Goal: Task Accomplishment & Management: Complete application form

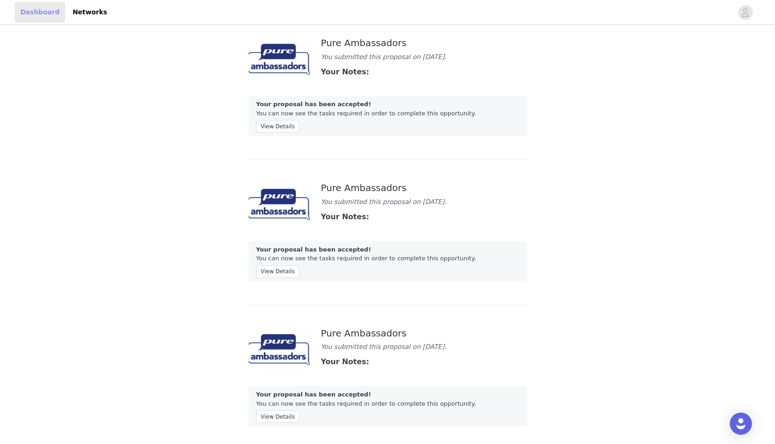
click at [50, 12] on link "Dashboard" at bounding box center [40, 12] width 50 height 21
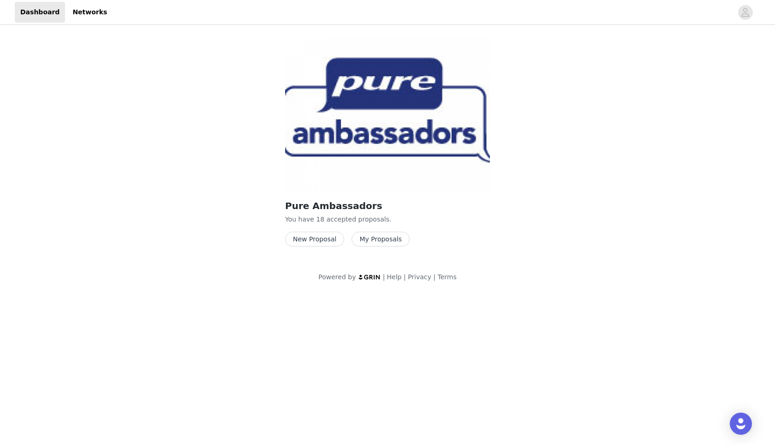
click at [304, 238] on button "New Proposal" at bounding box center [314, 239] width 59 height 15
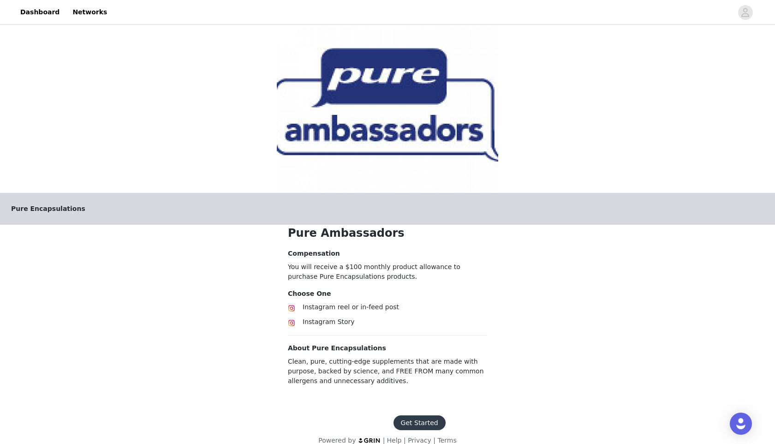
scroll to position [12, 0]
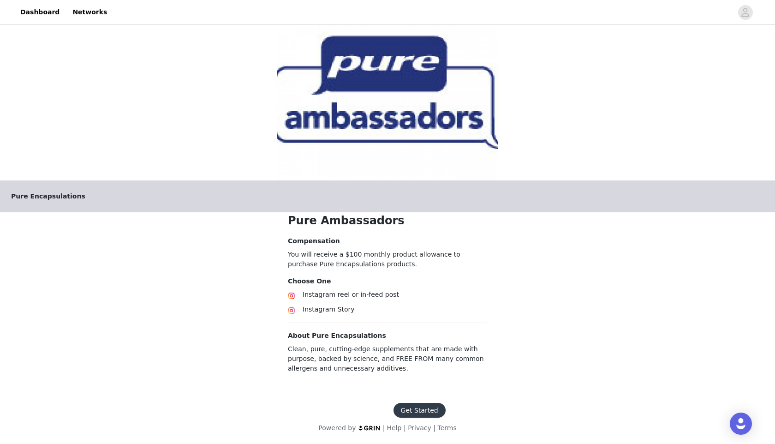
click at [340, 313] on span "Instagram Story" at bounding box center [329, 309] width 52 height 7
click at [432, 412] on button "Get Started" at bounding box center [420, 410] width 52 height 15
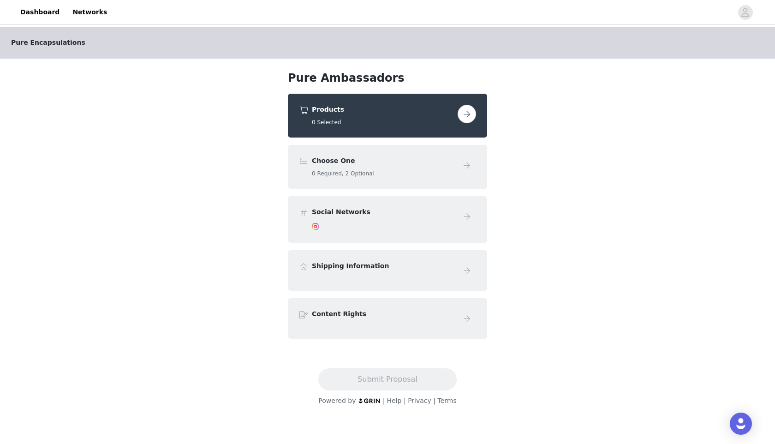
click at [377, 176] on h5 "0 Required, 2 Optional" at bounding box center [383, 173] width 142 height 8
click at [471, 114] on button "button" at bounding box center [467, 114] width 18 height 18
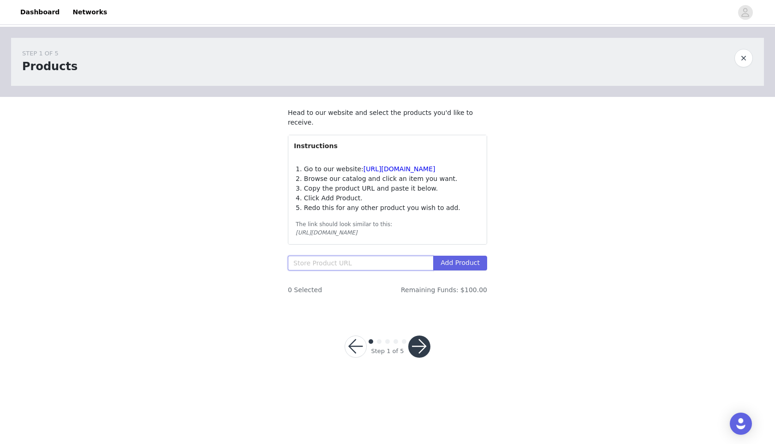
click at [334, 266] on input "text" at bounding box center [360, 263] width 145 height 15
paste input "[URL][DOMAIN_NAME]"
click at [459, 262] on button "Add Product" at bounding box center [460, 263] width 54 height 15
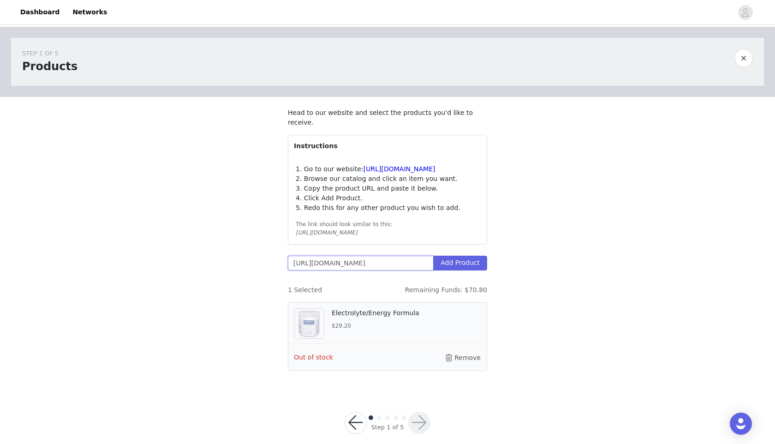
drag, startPoint x: 431, startPoint y: 261, endPoint x: 240, endPoint y: 254, distance: 190.8
click at [240, 255] on div "STEP 1 OF 5 Products Head to our website and select the products you'd like to …" at bounding box center [387, 208] width 775 height 363
type input "0738291746/electrolyte-energy-formula"
drag, startPoint x: 423, startPoint y: 264, endPoint x: 214, endPoint y: 246, distance: 210.4
click at [214, 246] on div "STEP 1 OF 5 Products Head to our website and select the products you'd like to …" at bounding box center [387, 208] width 775 height 363
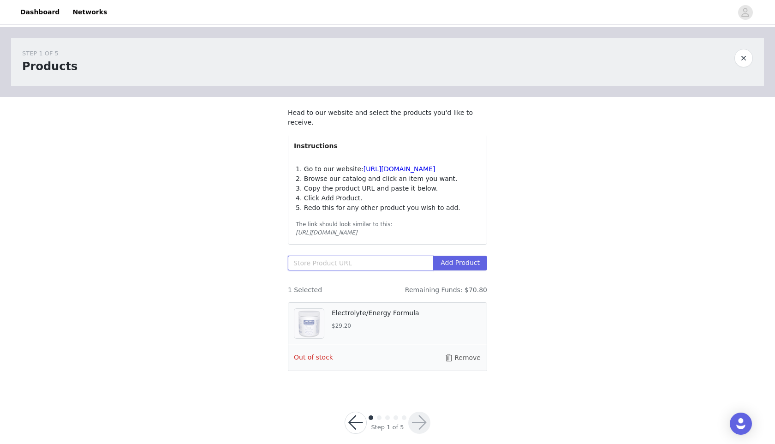
paste input "[URL][DOMAIN_NAME]"
click at [457, 264] on button "Add Product" at bounding box center [460, 263] width 54 height 15
click at [461, 359] on button "Remove" at bounding box center [463, 357] width 37 height 15
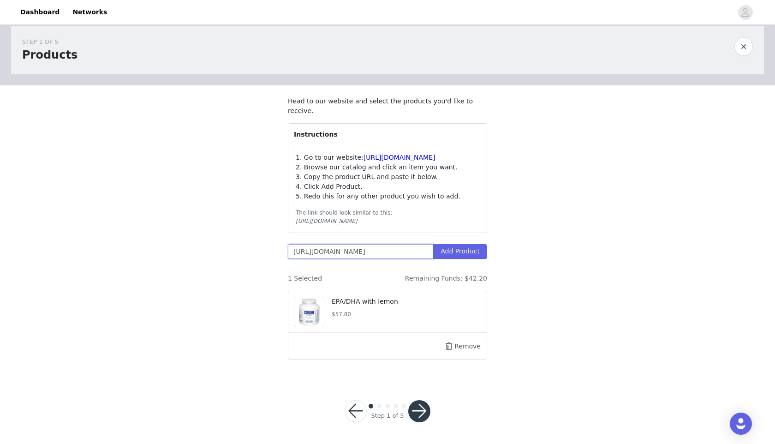
drag, startPoint x: 432, startPoint y: 251, endPoint x: 246, endPoint y: 235, distance: 185.8
click at [246, 235] on div "STEP 1 OF 5 Products Head to our website and select the products you'd like to …" at bounding box center [387, 196] width 775 height 363
type input "5645007906/epa-dha-with-lemon"
drag, startPoint x: 407, startPoint y: 254, endPoint x: 236, endPoint y: 252, distance: 170.4
click at [236, 252] on div "STEP 1 OF 5 Products Head to our website and select the products you'd like to …" at bounding box center [387, 196] width 775 height 363
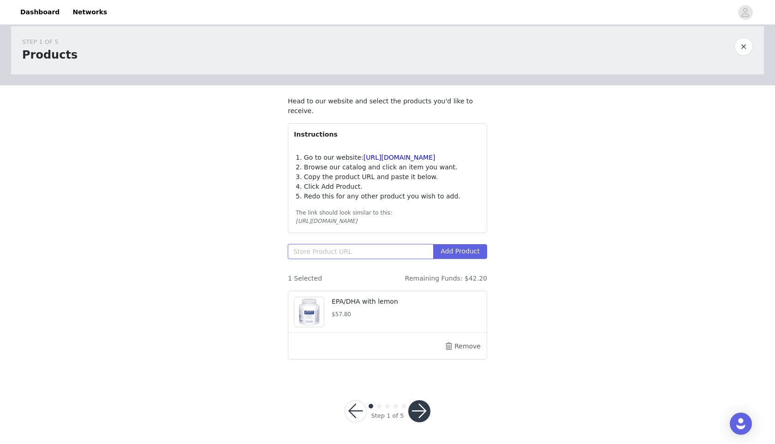
paste input "[URL][DOMAIN_NAME]"
type input "[URL][DOMAIN_NAME]"
click at [479, 253] on button "Add Product" at bounding box center [460, 251] width 54 height 15
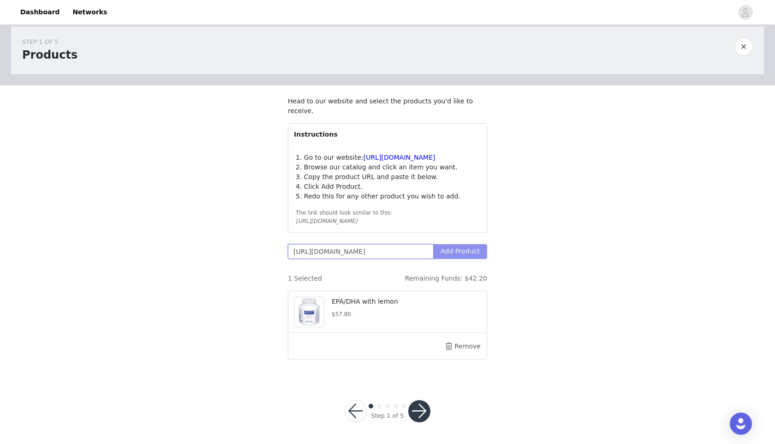
scroll to position [0, 54]
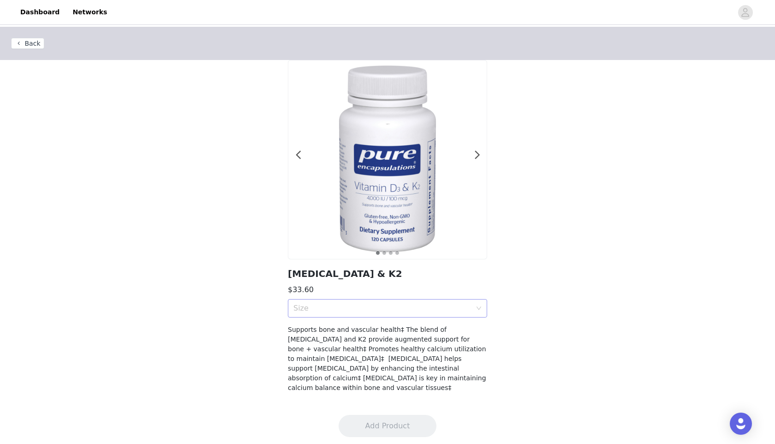
click at [422, 313] on div "Size" at bounding box center [383, 308] width 178 height 9
click at [374, 346] on div "60 Capsules" at bounding box center [388, 343] width 188 height 10
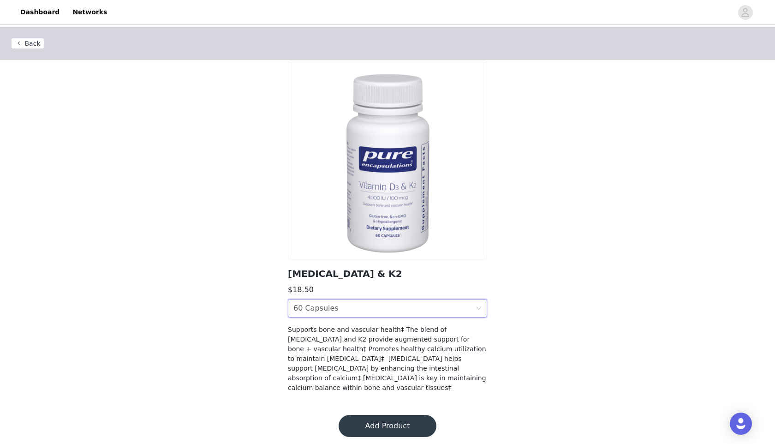
click at [394, 415] on button "Add Product" at bounding box center [388, 426] width 98 height 22
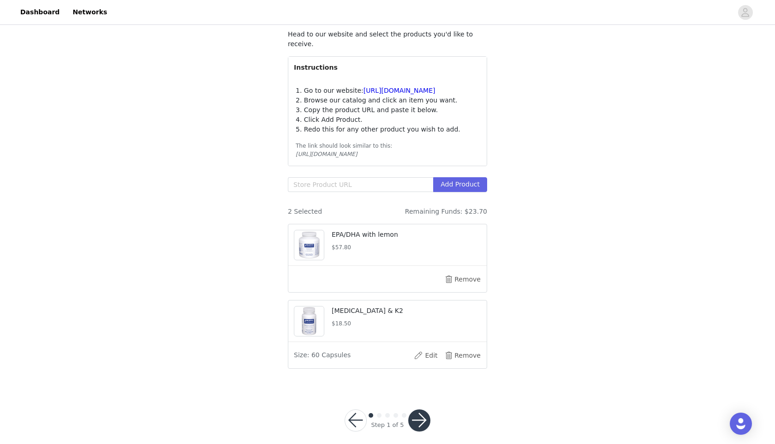
scroll to position [88, 0]
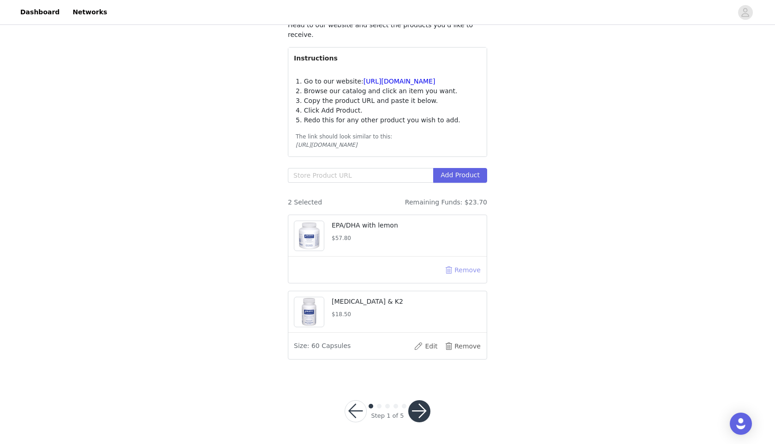
click at [463, 270] on button "Remove" at bounding box center [463, 270] width 37 height 15
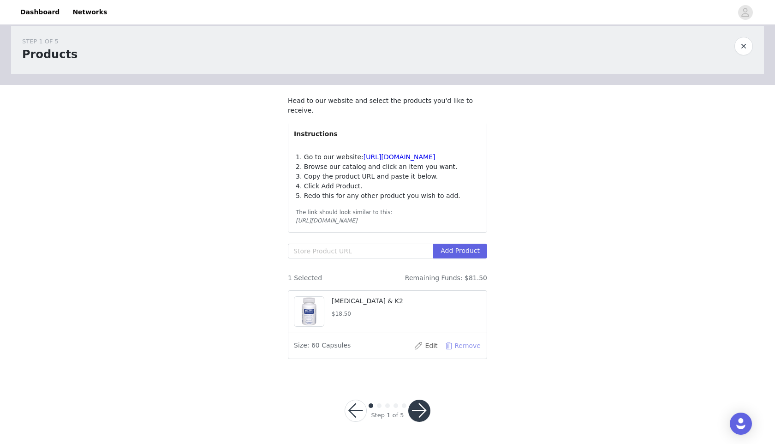
scroll to position [12, 0]
click at [347, 255] on input "text" at bounding box center [360, 251] width 145 height 15
paste input "[URL][DOMAIN_NAME]"
click at [469, 248] on button "Add Product" at bounding box center [460, 251] width 54 height 15
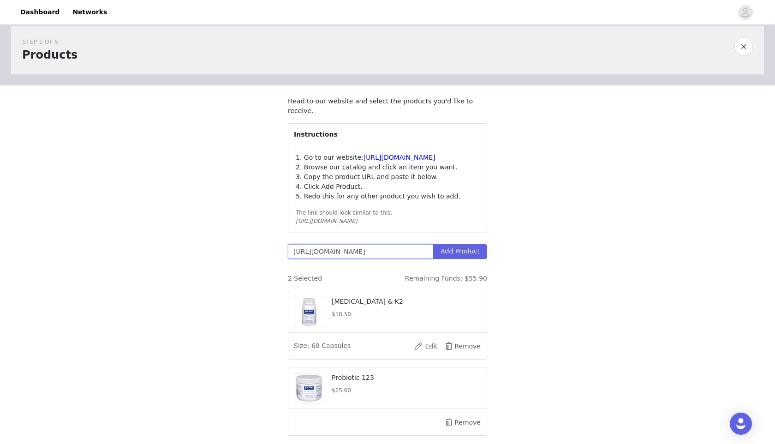
scroll to position [0, 0]
drag, startPoint x: 431, startPoint y: 250, endPoint x: 264, endPoint y: 239, distance: 166.5
click at [264, 239] on div "STEP 1 OF 5 Products Head to our website and select the products you'd like to …" at bounding box center [387, 234] width 775 height 439
type input "0780693538/probiotic-123"
drag, startPoint x: 388, startPoint y: 250, endPoint x: 221, endPoint y: 241, distance: 166.8
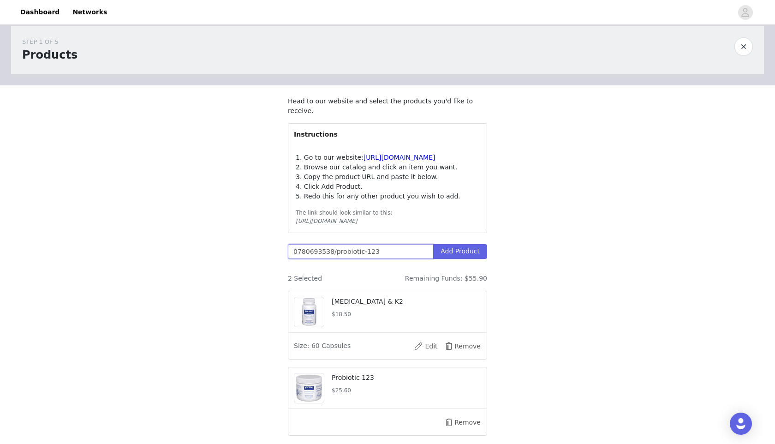
click at [221, 241] on div "STEP 1 OF 5 Products Head to our website and select the products you'd like to …" at bounding box center [387, 234] width 775 height 439
paste input "[URL][DOMAIN_NAME]"
type input "[URL][DOMAIN_NAME]"
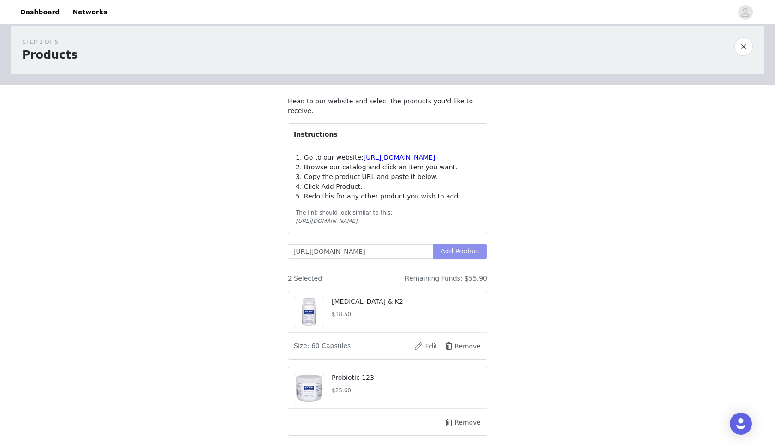
click at [476, 258] on button "Add Product" at bounding box center [460, 251] width 54 height 15
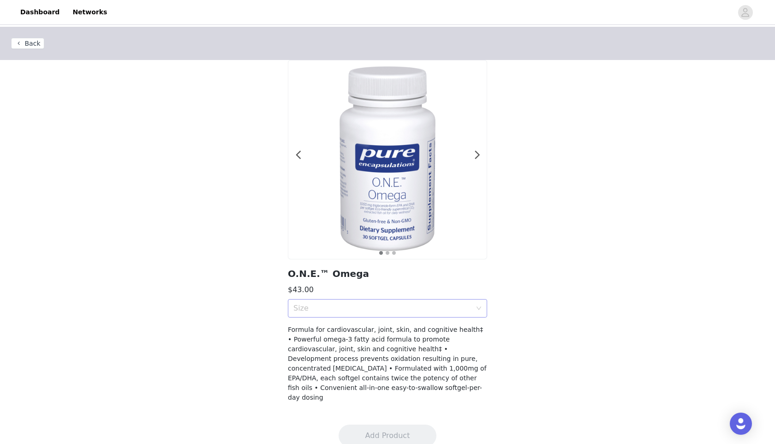
click at [355, 312] on div "Size" at bounding box center [383, 308] width 178 height 9
click at [334, 344] on div "60 Softgel Capsules" at bounding box center [388, 343] width 188 height 10
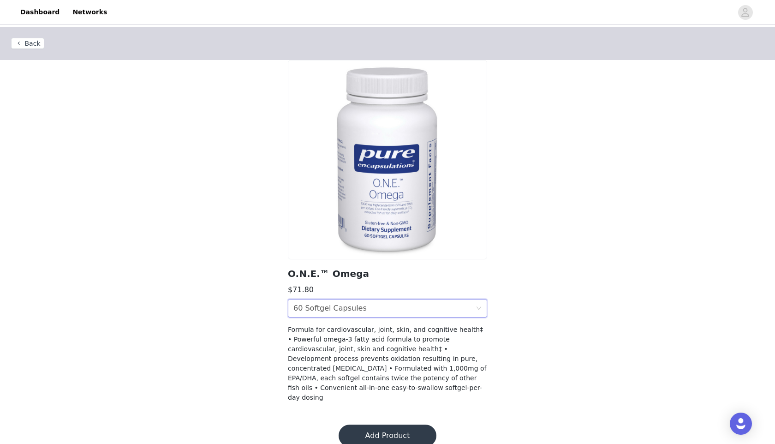
click at [379, 425] on button "Add Product" at bounding box center [388, 436] width 98 height 22
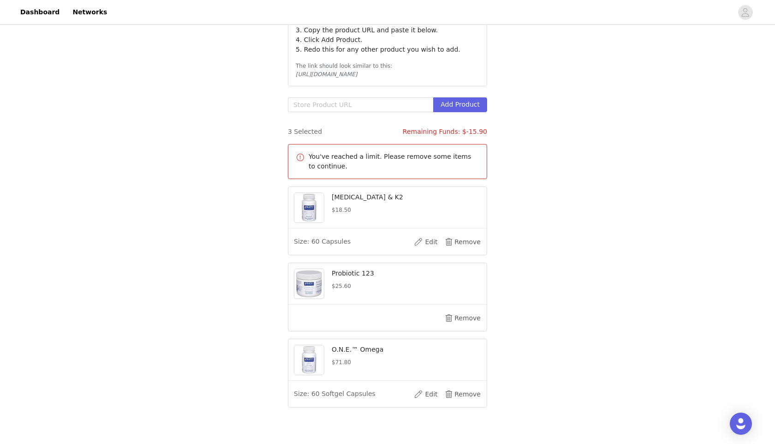
scroll to position [159, 0]
click at [457, 318] on button "Remove" at bounding box center [463, 317] width 37 height 15
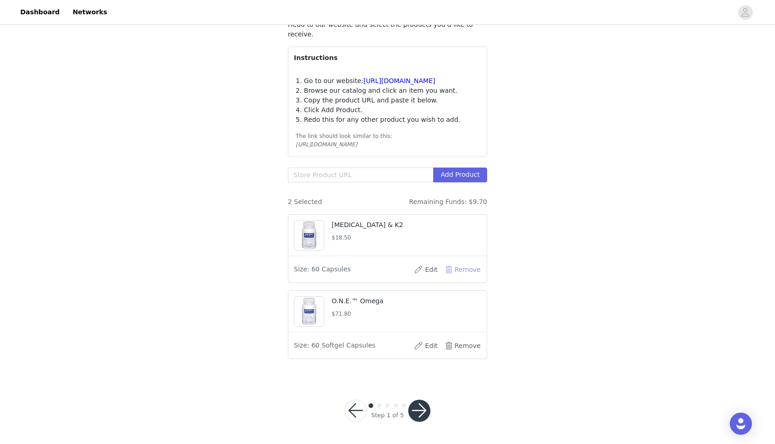
scroll to position [88, 0]
click at [420, 412] on button "button" at bounding box center [420, 411] width 22 height 22
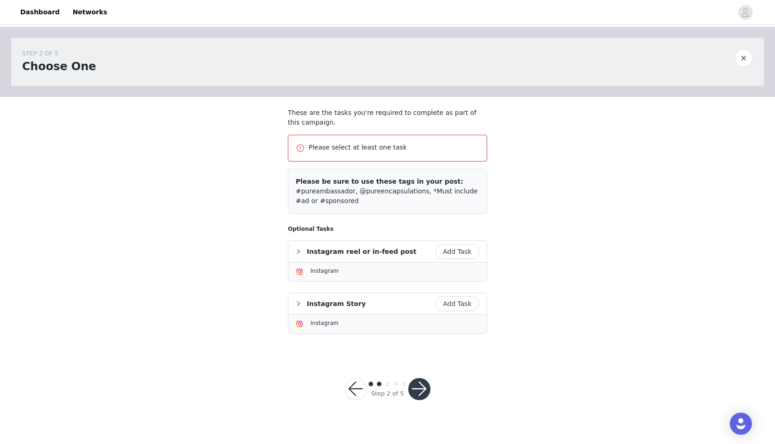
click at [450, 306] on button "Add Task" at bounding box center [457, 303] width 44 height 15
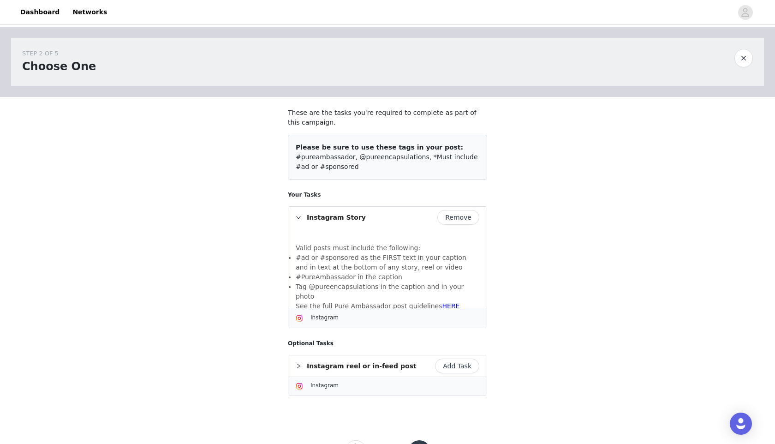
click at [421, 356] on div "STEP 2 OF 5 Choose One These are the tasks you're required to complete as part …" at bounding box center [387, 256] width 775 height 458
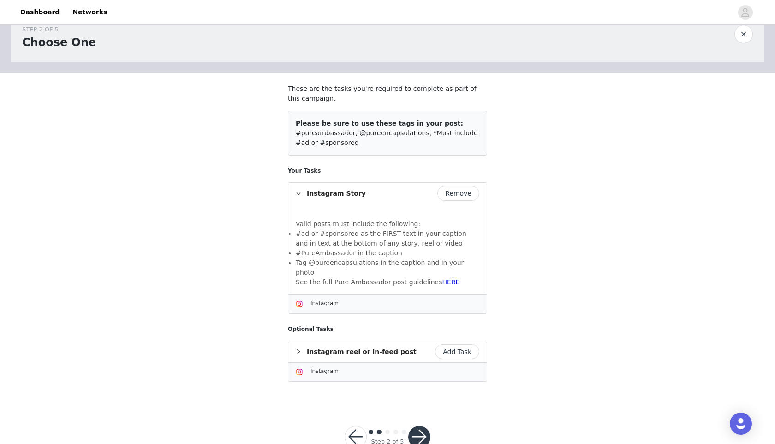
scroll to position [40, 0]
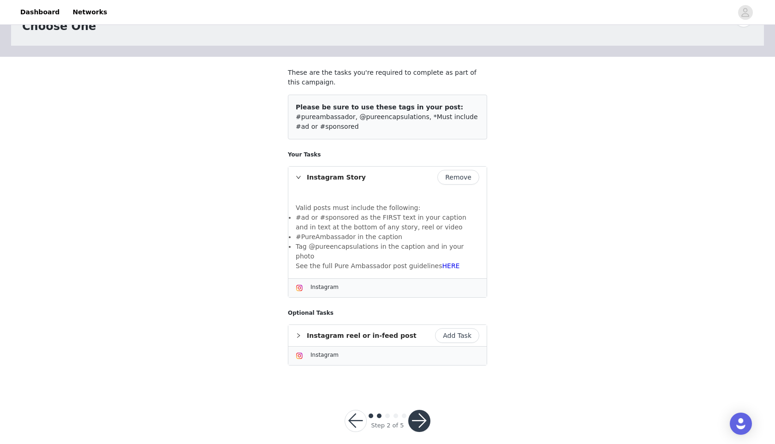
click at [416, 410] on button "button" at bounding box center [420, 421] width 22 height 22
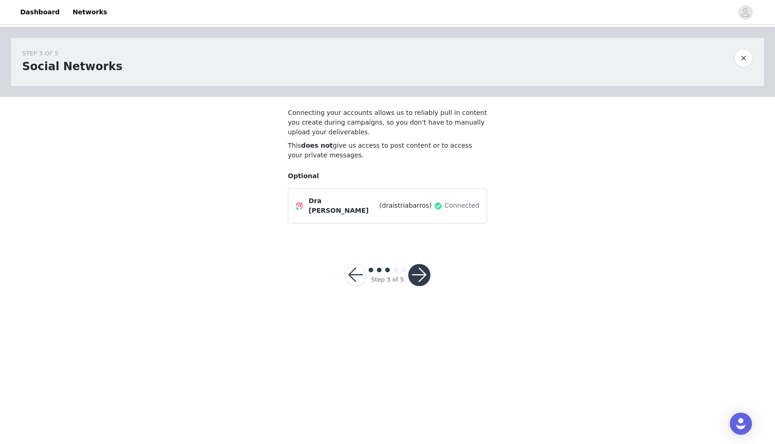
click at [424, 266] on button "button" at bounding box center [420, 275] width 22 height 22
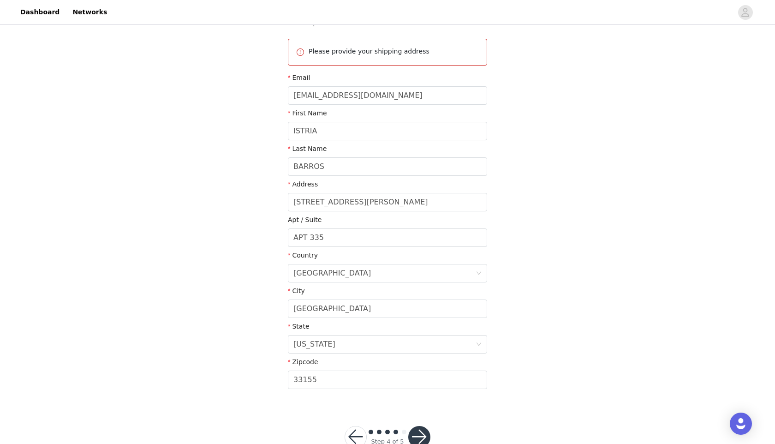
scroll to position [126, 0]
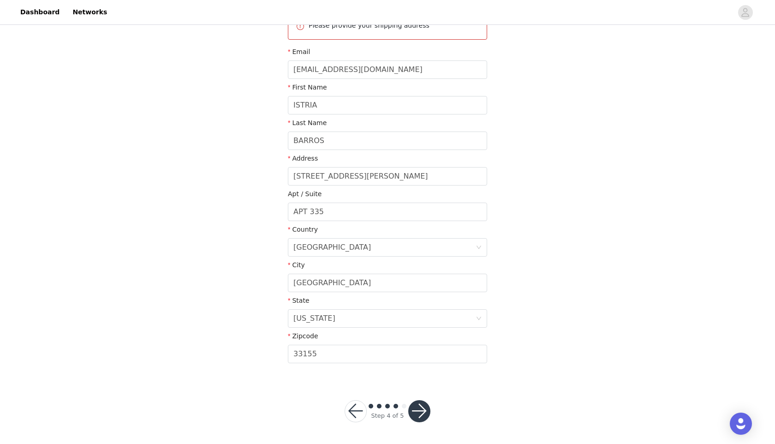
click at [423, 412] on button "button" at bounding box center [420, 411] width 22 height 22
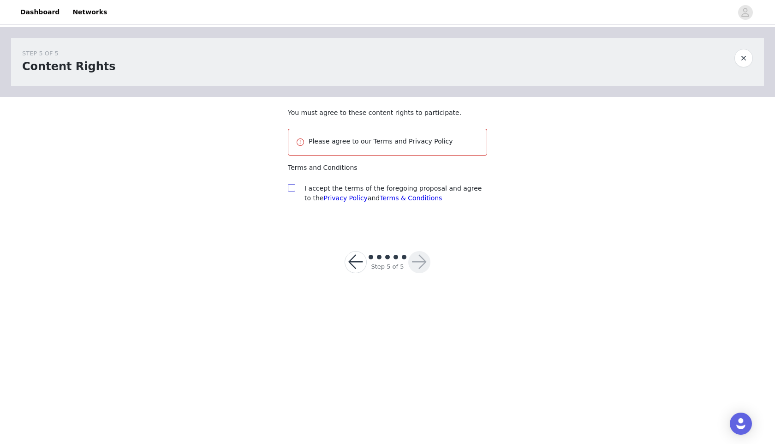
click at [294, 186] on input "checkbox" at bounding box center [291, 187] width 6 height 6
checkbox input "true"
click at [424, 258] on button "button" at bounding box center [420, 262] width 22 height 22
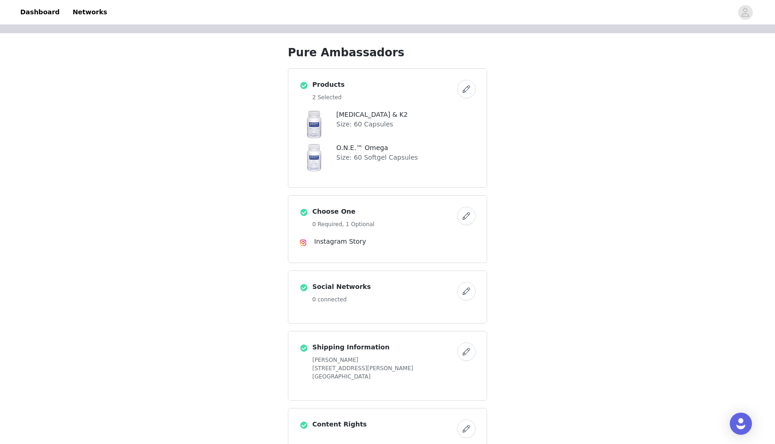
scroll to position [116, 0]
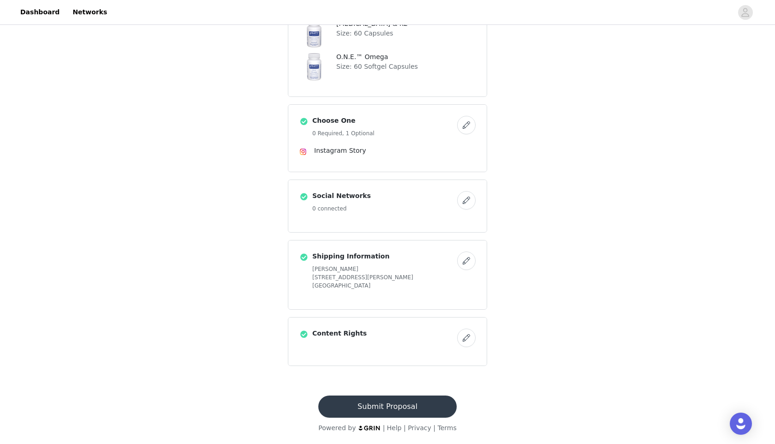
click at [405, 412] on button "Submit Proposal" at bounding box center [388, 407] width 138 height 22
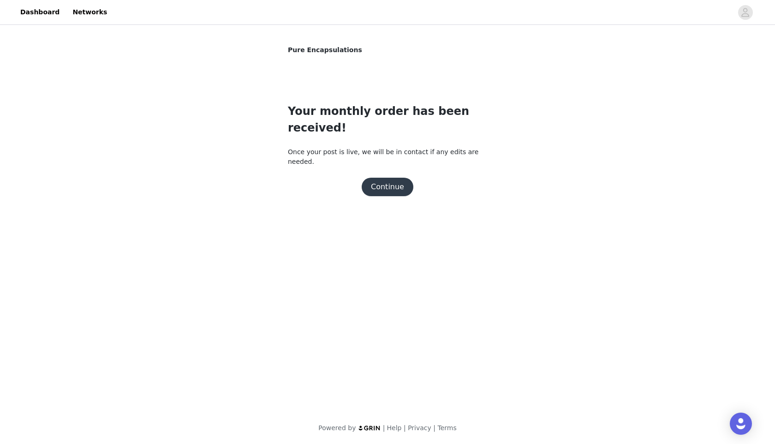
scroll to position [0, 0]
click at [402, 178] on button "Continue" at bounding box center [388, 187] width 52 height 18
